Goal: Information Seeking & Learning: Learn about a topic

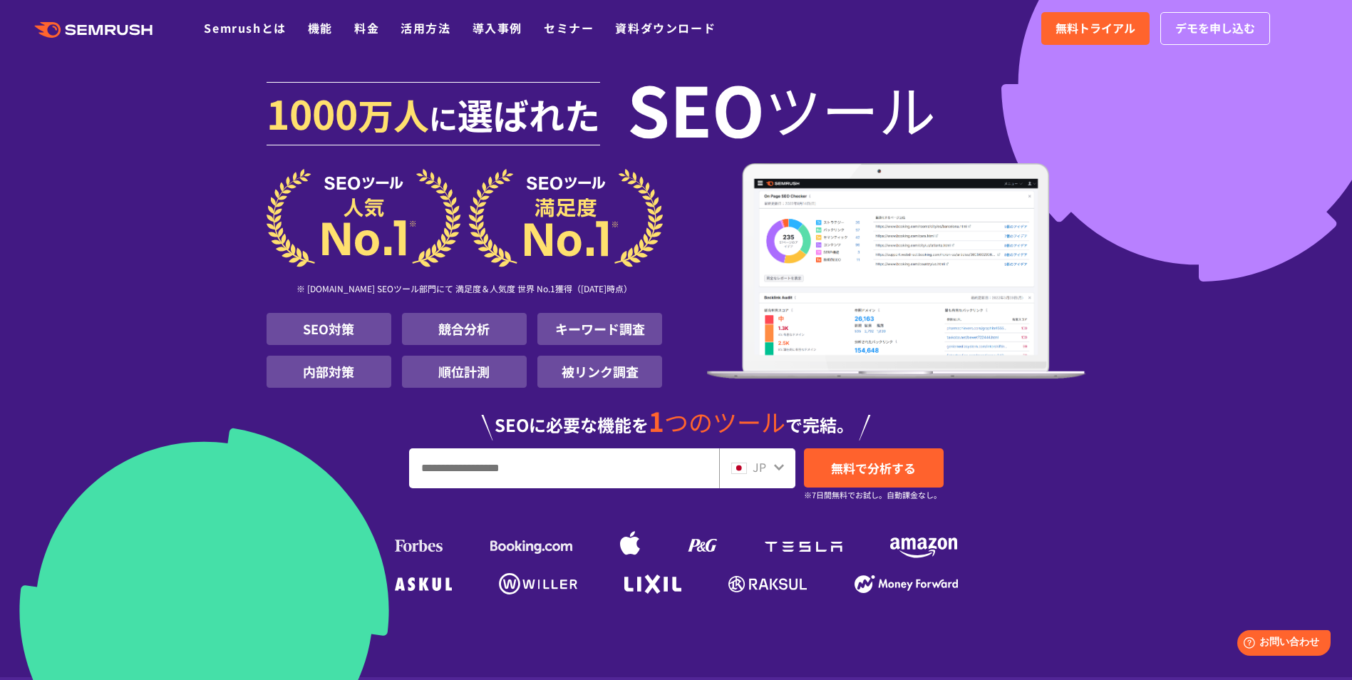
click at [1086, 259] on div "[DATE] 万人 に 選ばれた SEO ツール ※ [DOMAIN_NAME] SEOツール部門にて 満足度＆人気度 世界 No.1獲得（[DATE]時点）…" at bounding box center [676, 335] width 819 height 528
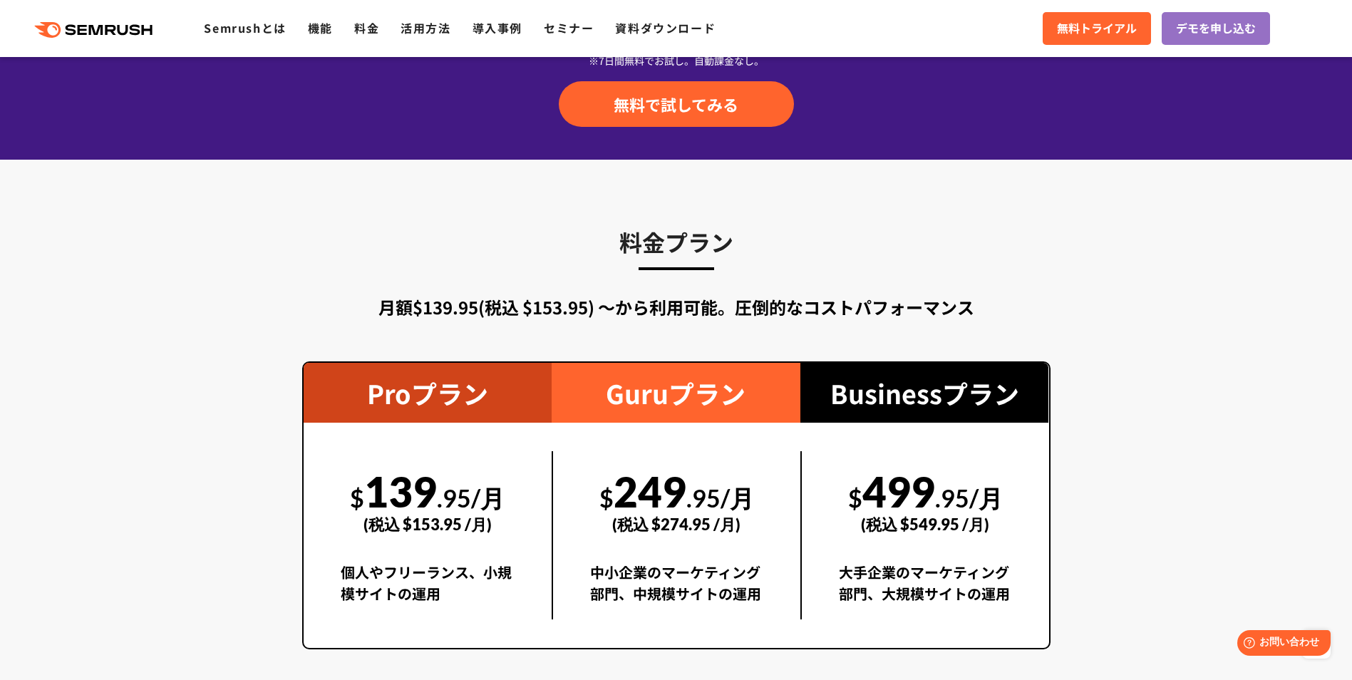
scroll to position [2352, 0]
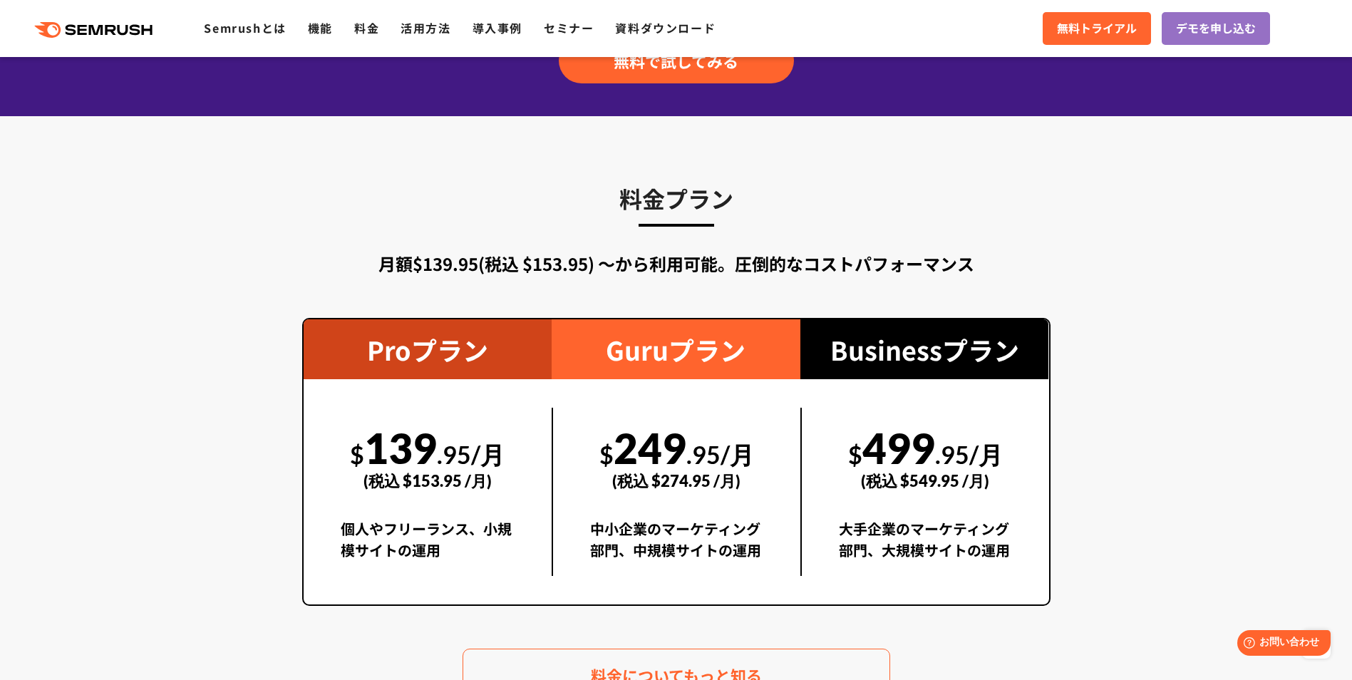
click at [1149, 239] on section "料金プラン 月額$139.95(税込 $153.95) 〜から利用可能。圧倒的なコストパフォーマンス Proプラン $ 139 .95/月 (税込 $153.…" at bounding box center [676, 441] width 1352 height 650
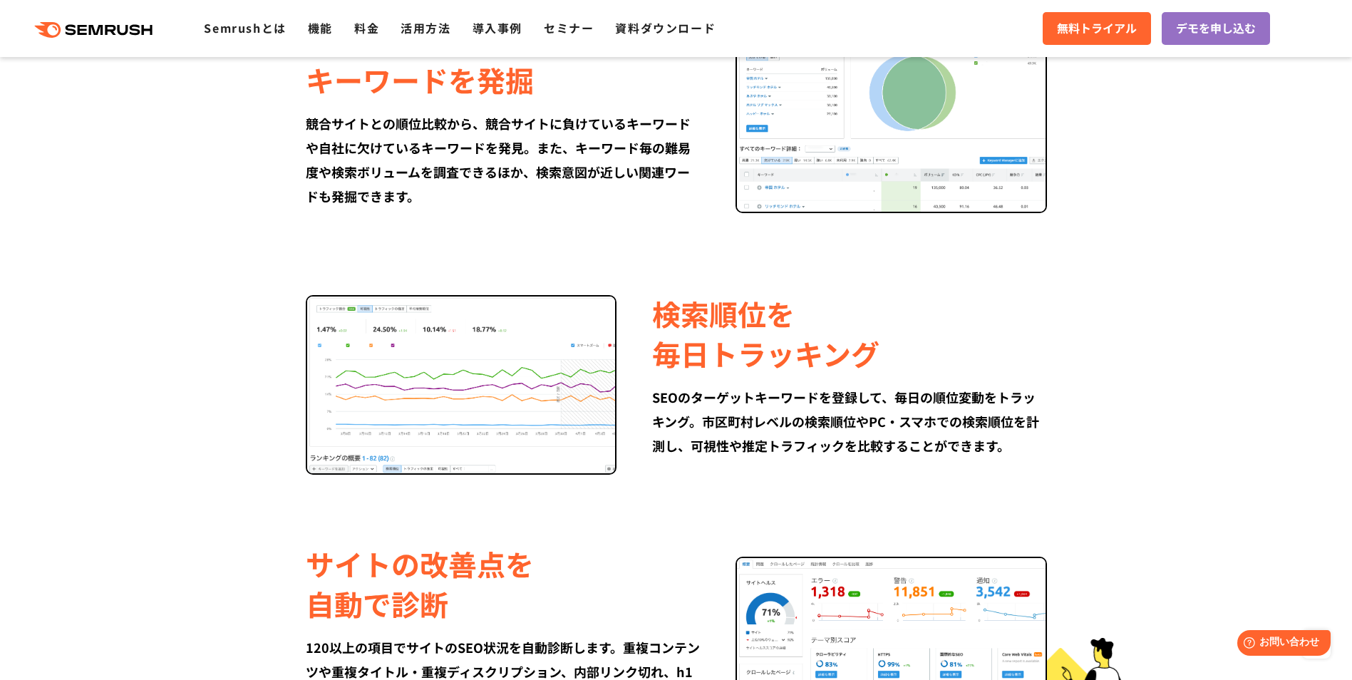
scroll to position [1354, 0]
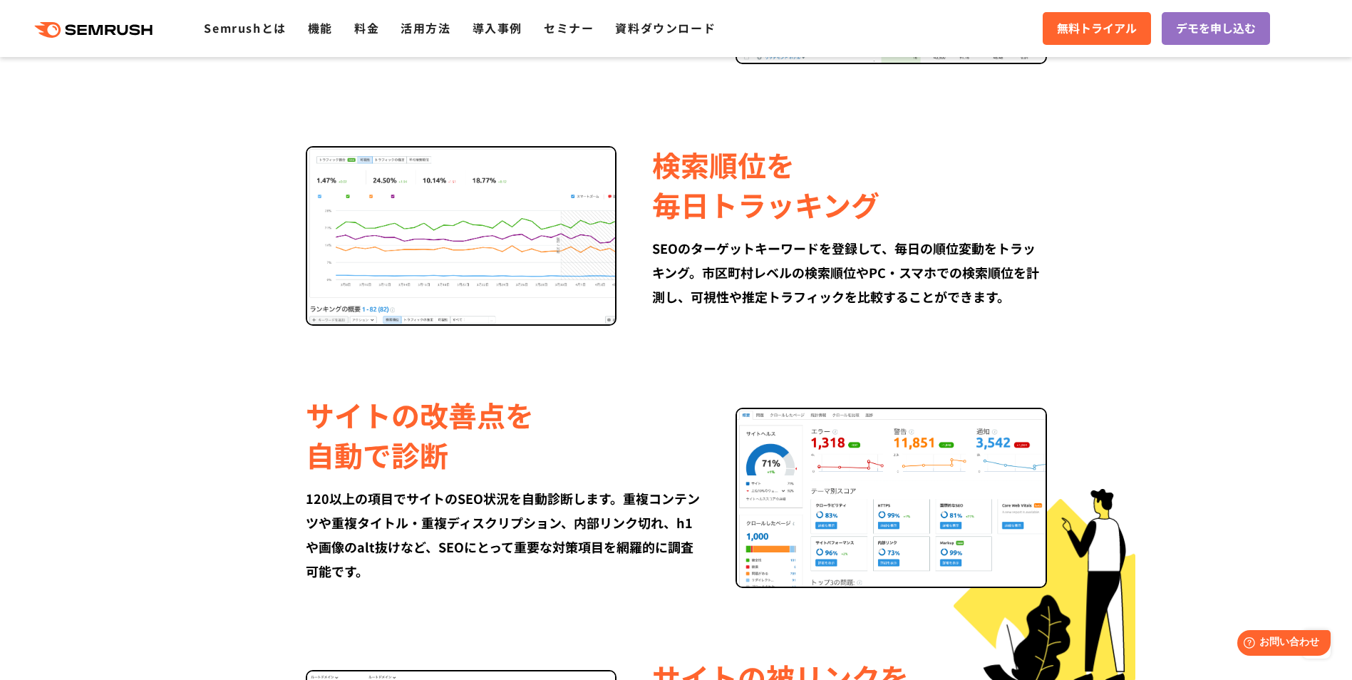
click at [587, 78] on div "競合サイトの アクセス解析 Google Analyticsでは見えない競合サイトのセッションや流入元を調査。さらに、競合が上位に表示されているキーワードや、…" at bounding box center [676, 227] width 848 height 1246
click at [503, 24] on link "導入事例" at bounding box center [497, 27] width 50 height 17
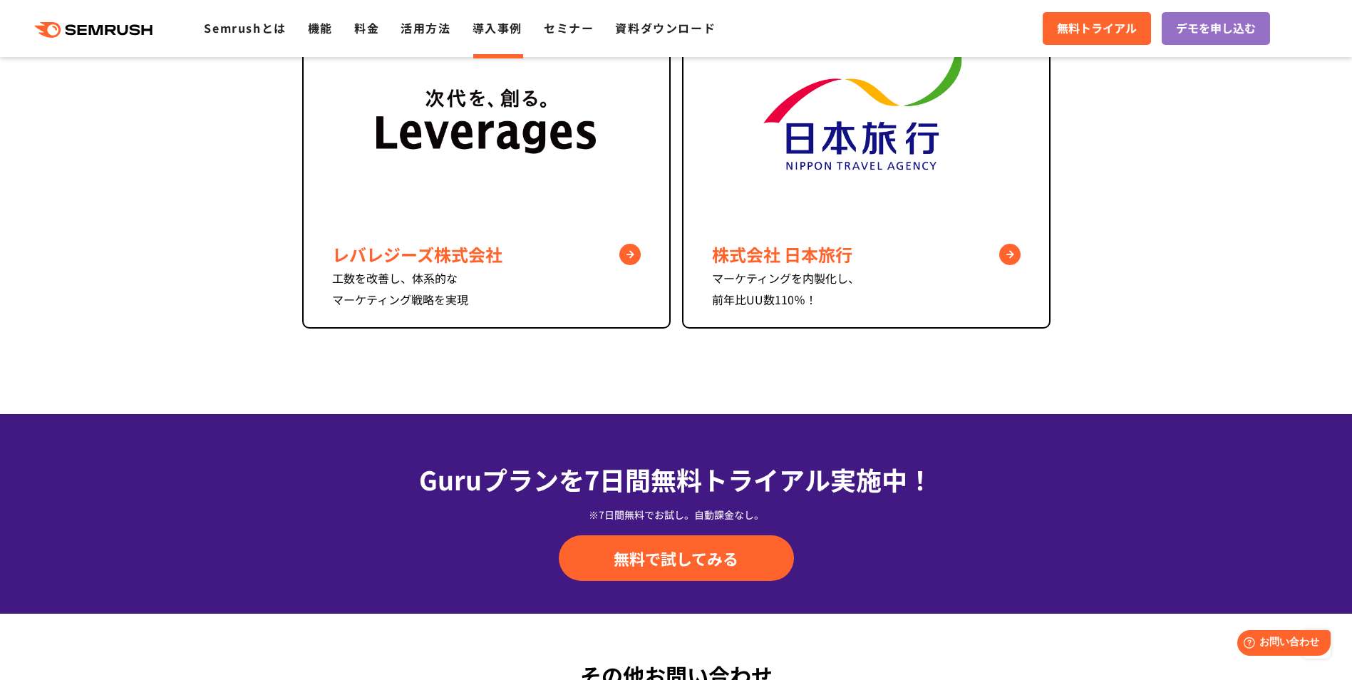
scroll to position [785, 0]
